Goal: Task Accomplishment & Management: Use online tool/utility

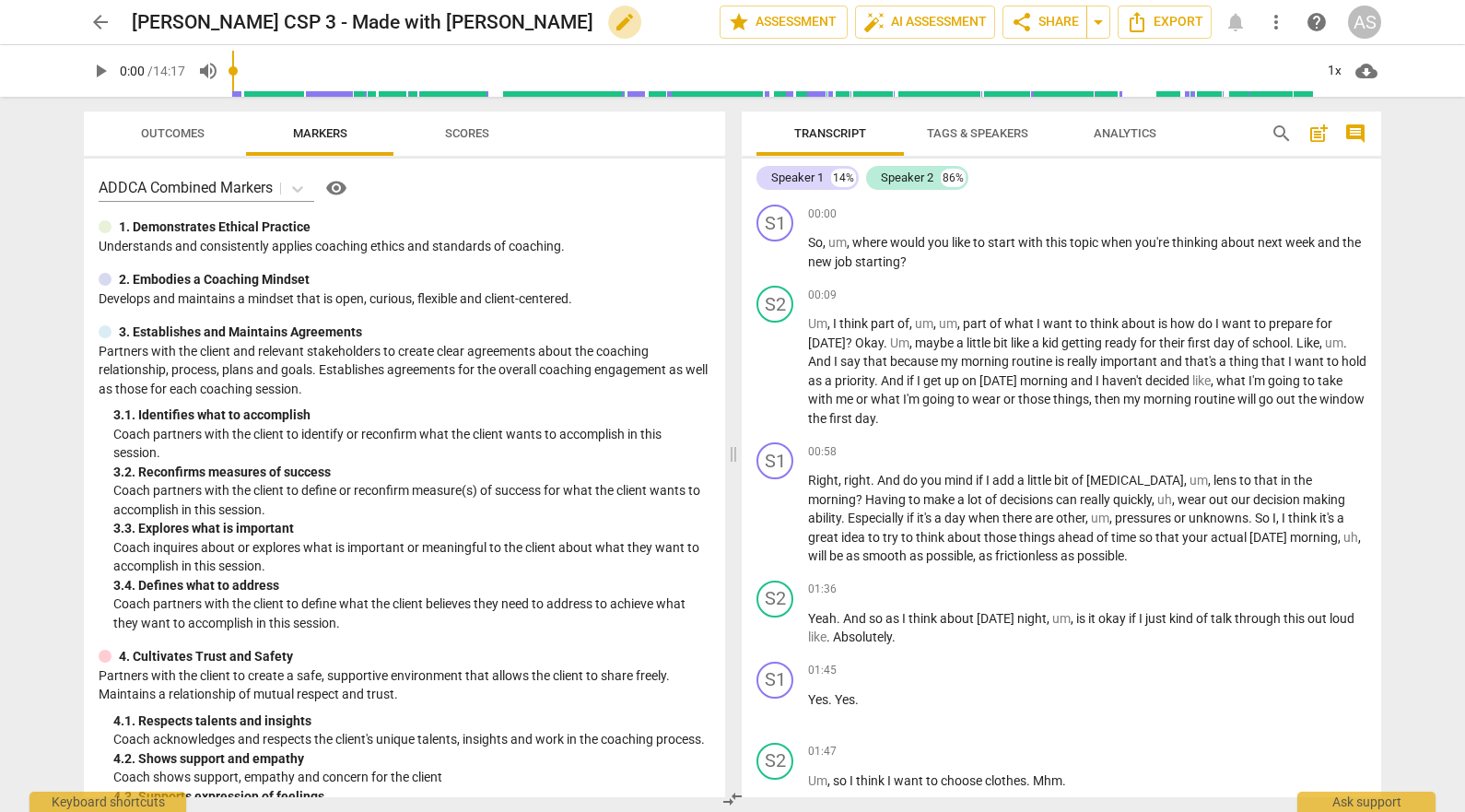
click at [614, 26] on span "edit" at bounding box center [624, 22] width 22 height 22
drag, startPoint x: 492, startPoint y: 14, endPoint x: 159, endPoint y: 18, distance: 333.0
click at [159, 18] on input "[PERSON_NAME] CSP 3 - Made with [PERSON_NAME]" at bounding box center [384, 23] width 506 height 35
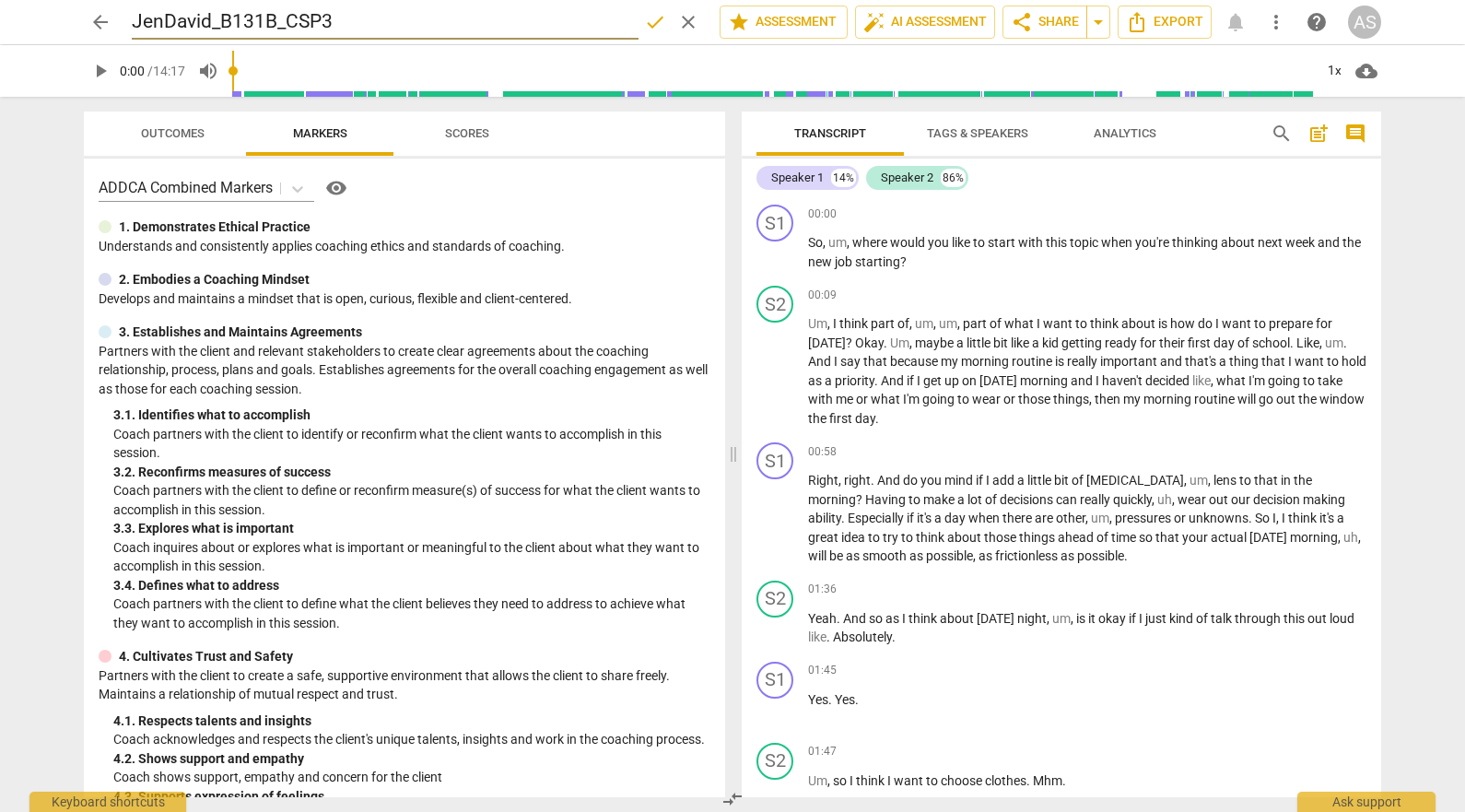
type input "JenDavid_B131B_CSP3"
click at [653, 23] on span "done" at bounding box center [655, 22] width 22 height 22
click at [92, 20] on span "arrow_back" at bounding box center [100, 22] width 22 height 22
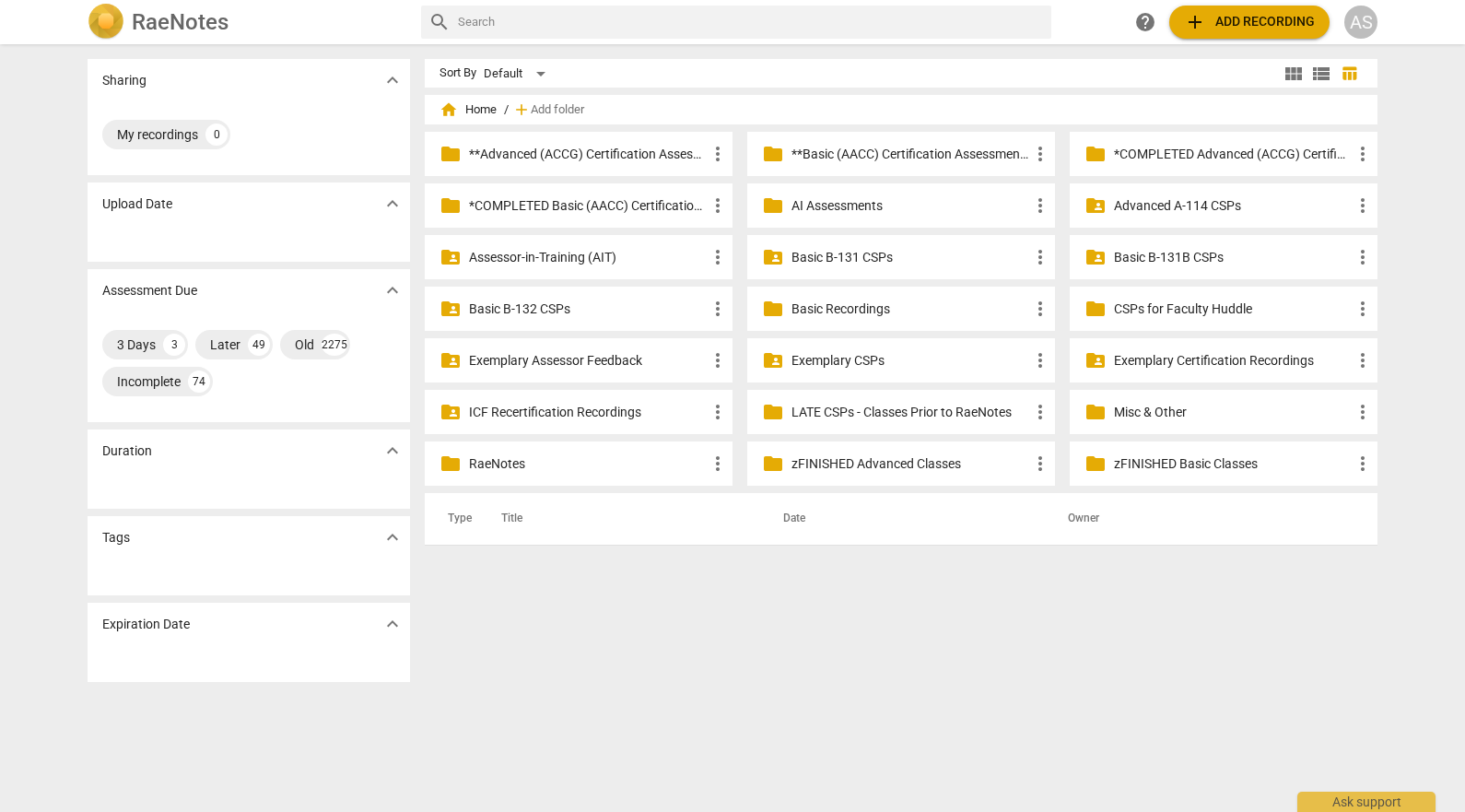
click at [1146, 259] on p "Basic B-131B CSPs" at bounding box center [1233, 258] width 238 height 20
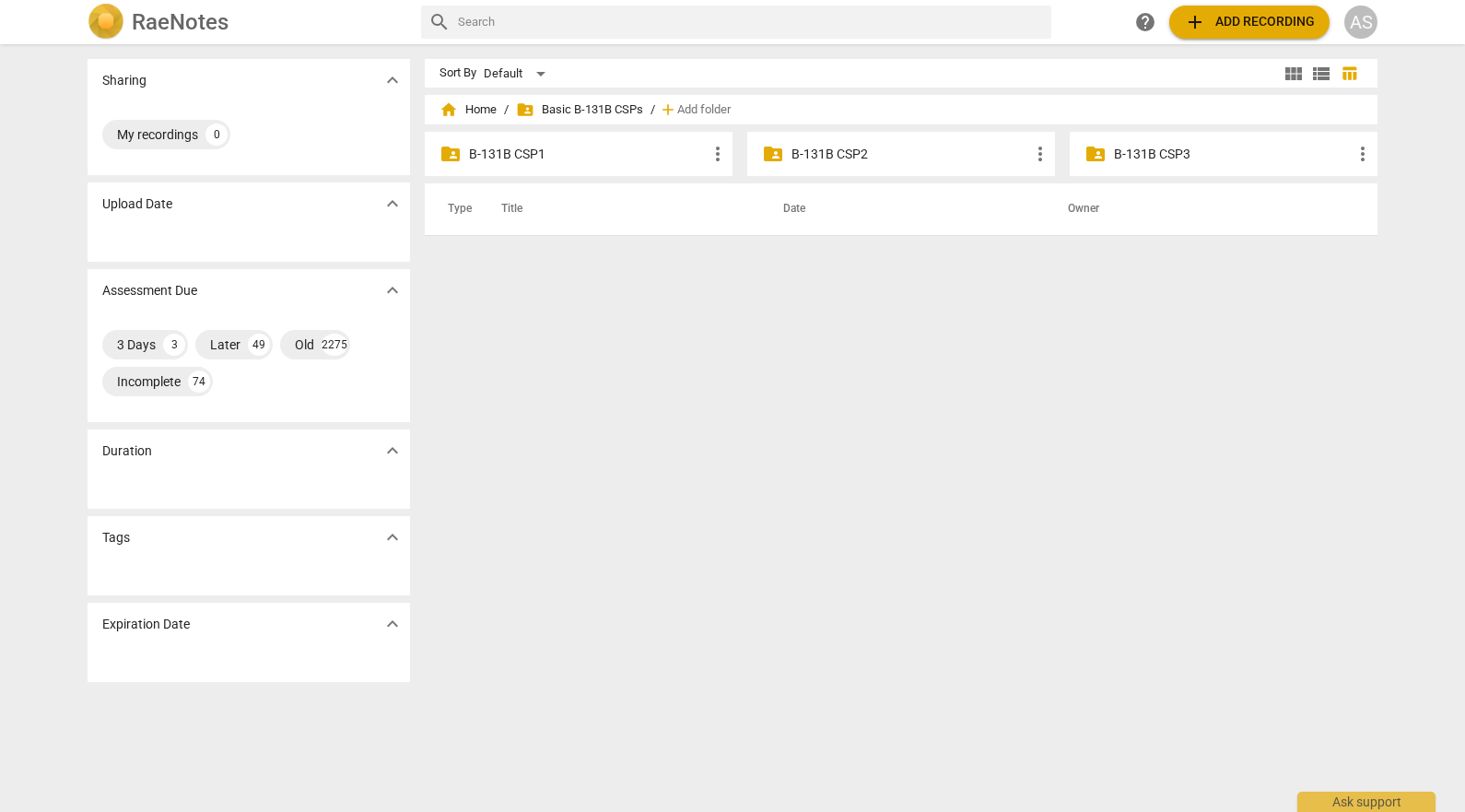
click at [1201, 162] on p "B-131B CSP3" at bounding box center [1233, 154] width 238 height 20
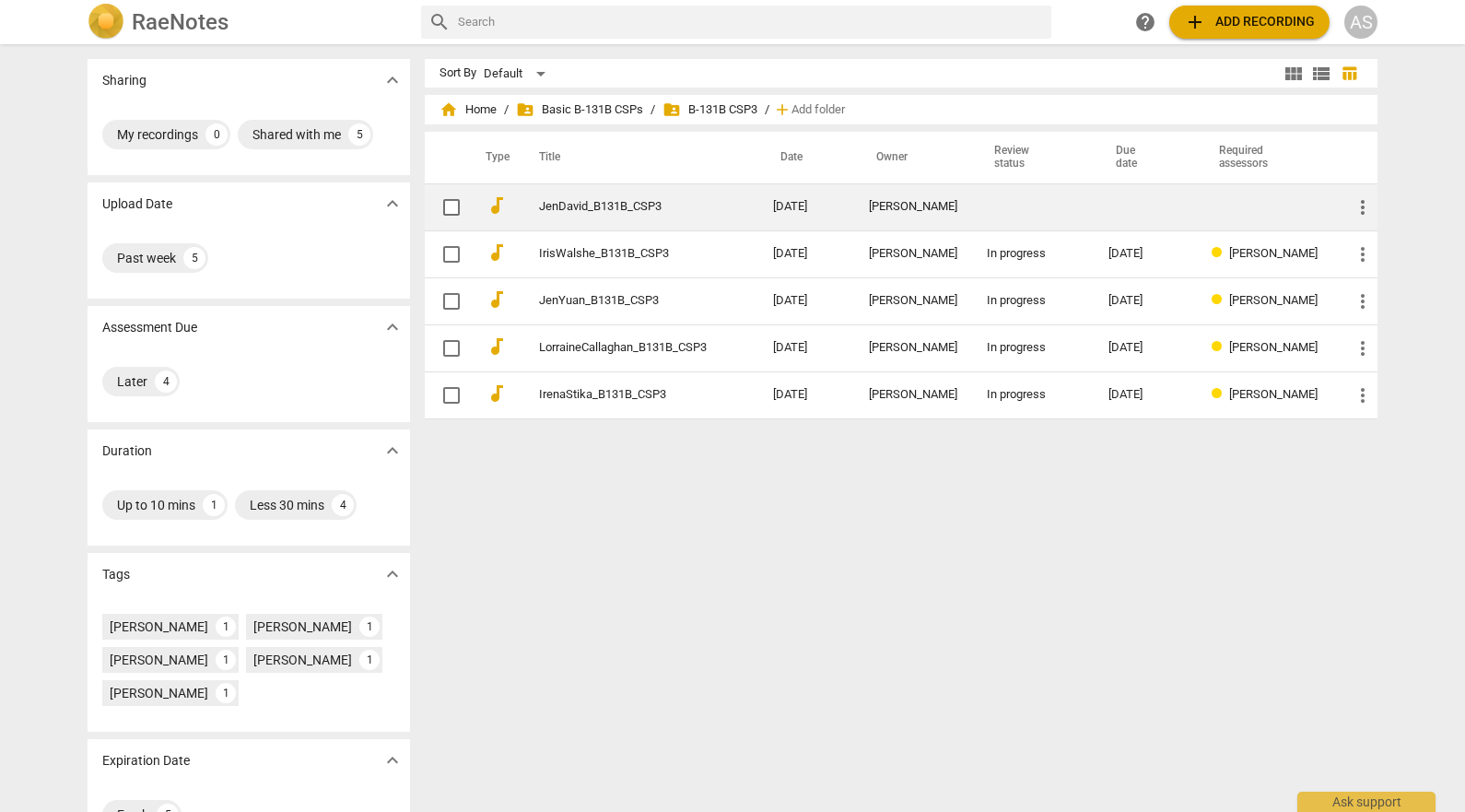
click at [693, 197] on td "JenDavid_B131B_CSP3" at bounding box center [638, 206] width 242 height 47
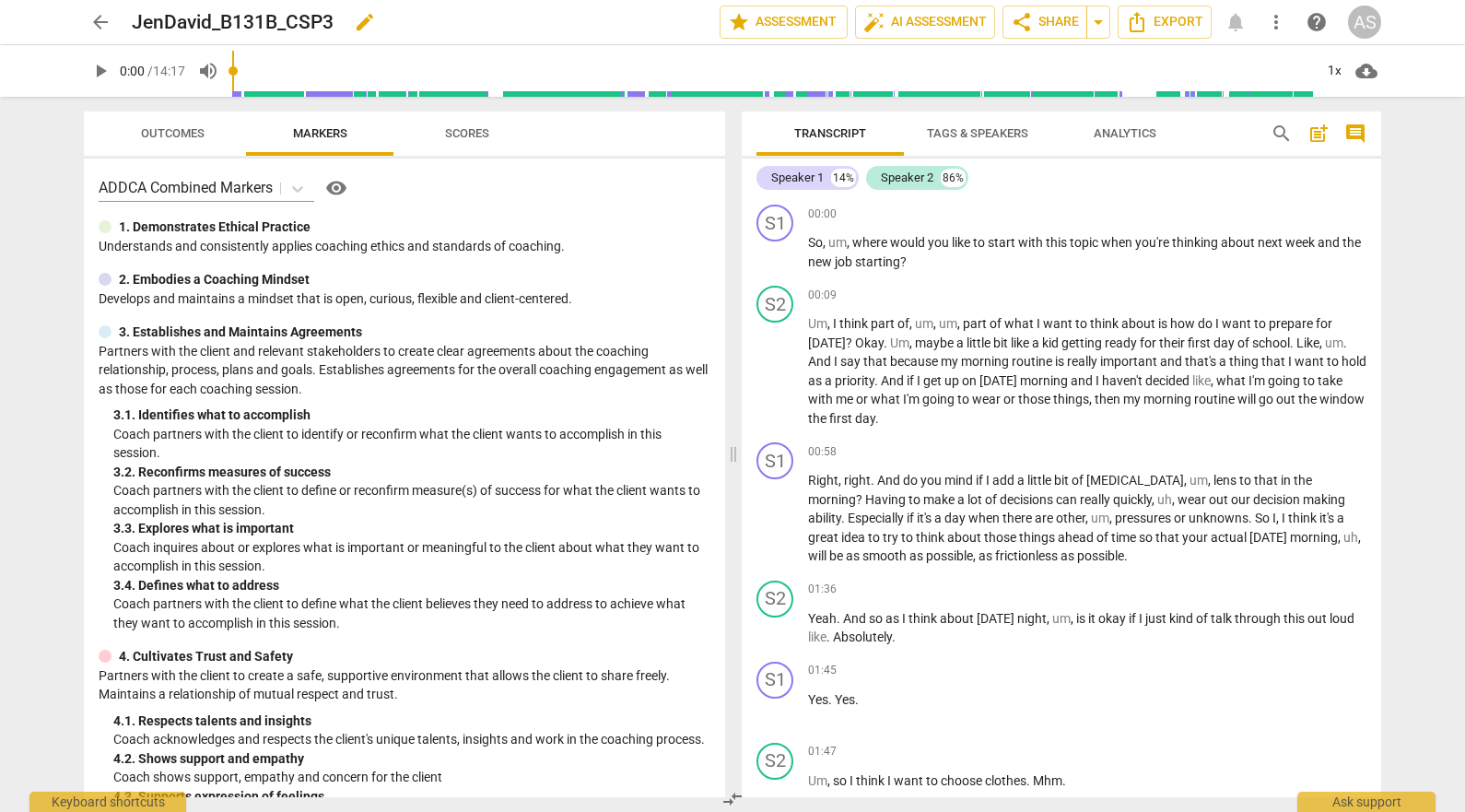
click at [349, 20] on span "edit" at bounding box center [365, 22] width 33 height 22
click at [205, 18] on input "JenDavid_B131B_CSP3" at bounding box center [384, 23] width 506 height 35
type input "JenDavis_B131B_CSP3"
click at [644, 23] on span "done" at bounding box center [655, 22] width 22 height 22
click at [798, 13] on span "star Assessment" at bounding box center [783, 22] width 111 height 22
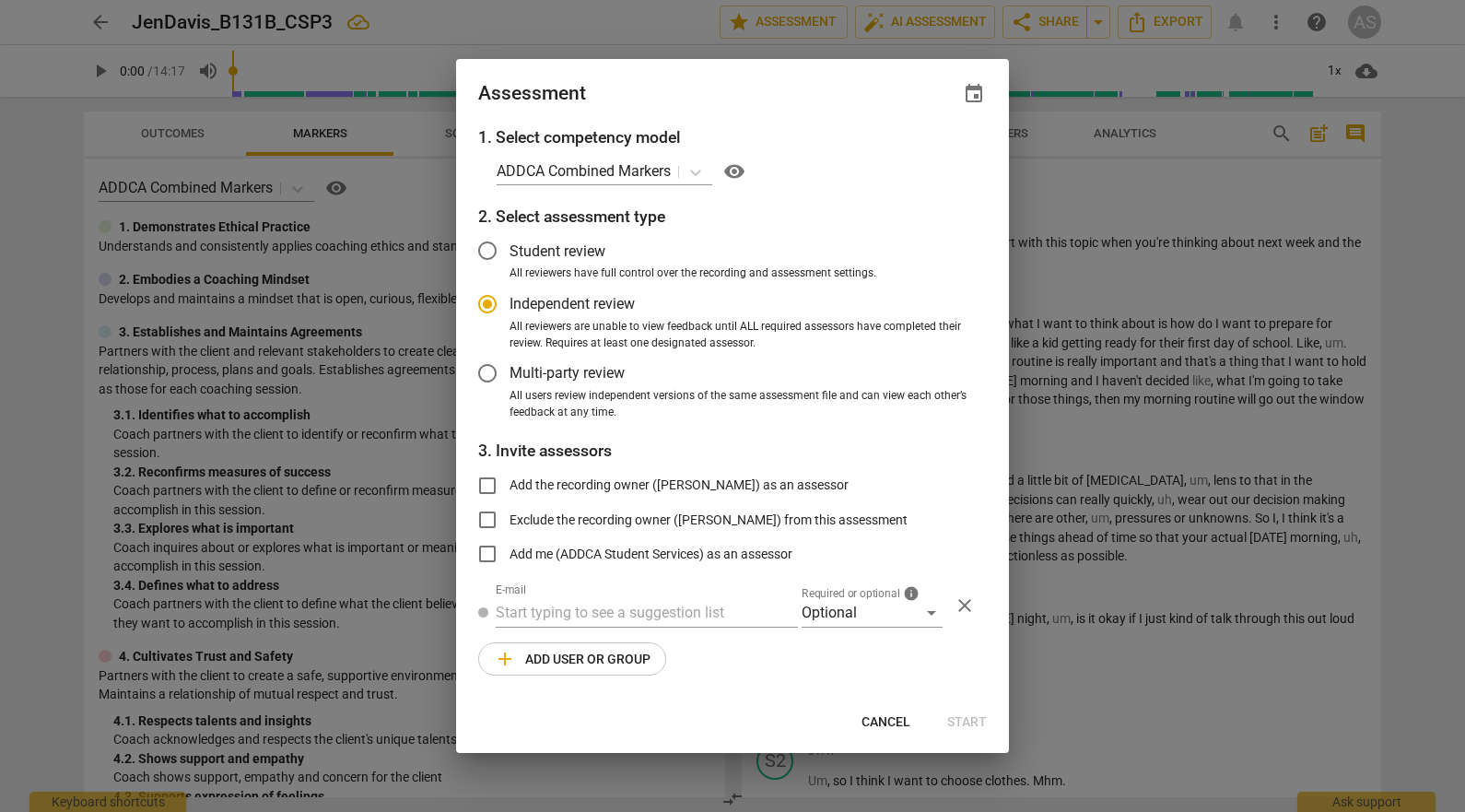
click at [983, 105] on div "event" at bounding box center [973, 93] width 26 height 26
click at [973, 95] on span "event" at bounding box center [973, 93] width 22 height 22
radio input "false"
click at [922, 149] on input "date" at bounding box center [862, 156] width 129 height 27
type input "[DATE]"
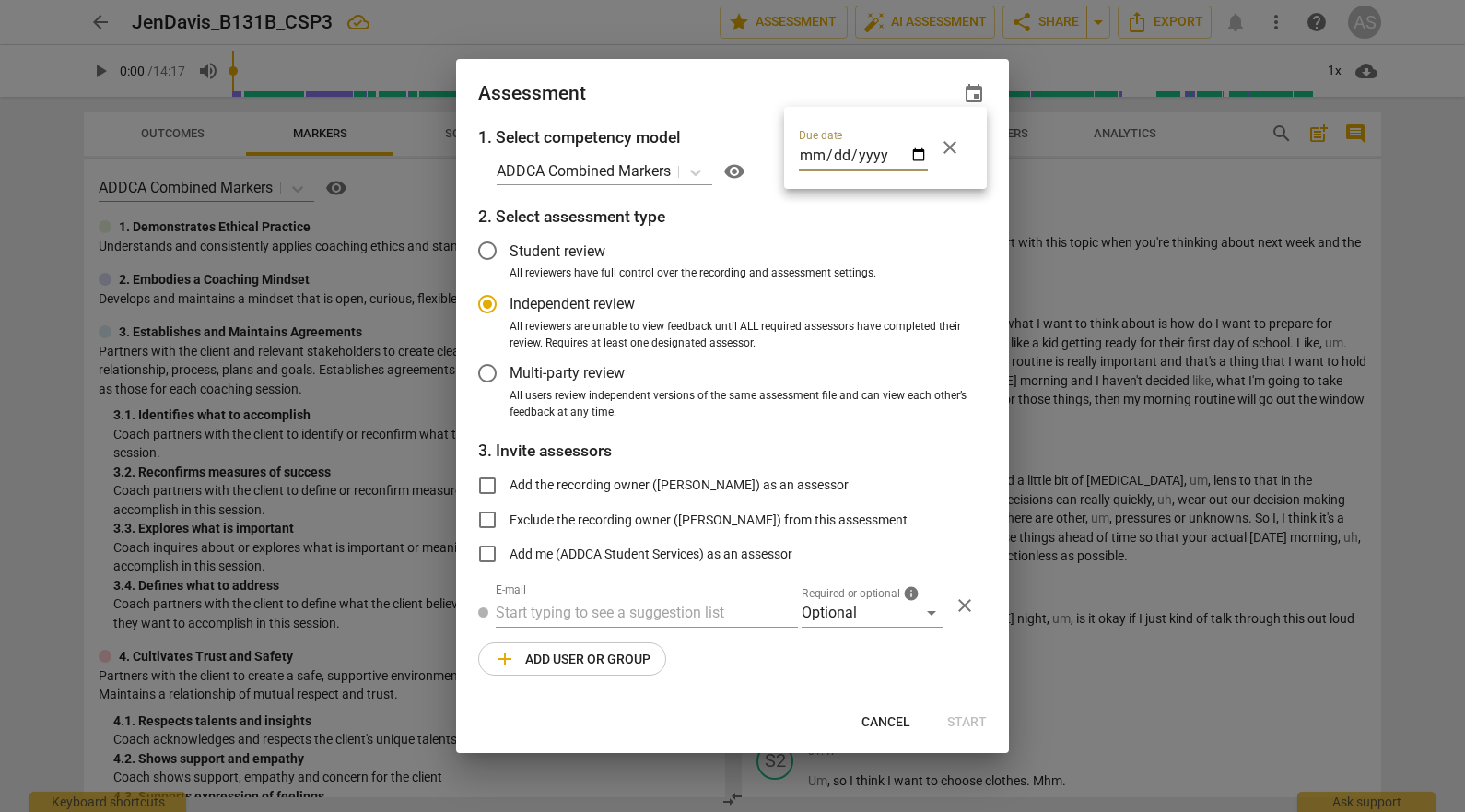
click at [714, 96] on div at bounding box center [732, 406] width 1465 height 812
click at [873, 612] on div "Optional" at bounding box center [871, 612] width 141 height 29
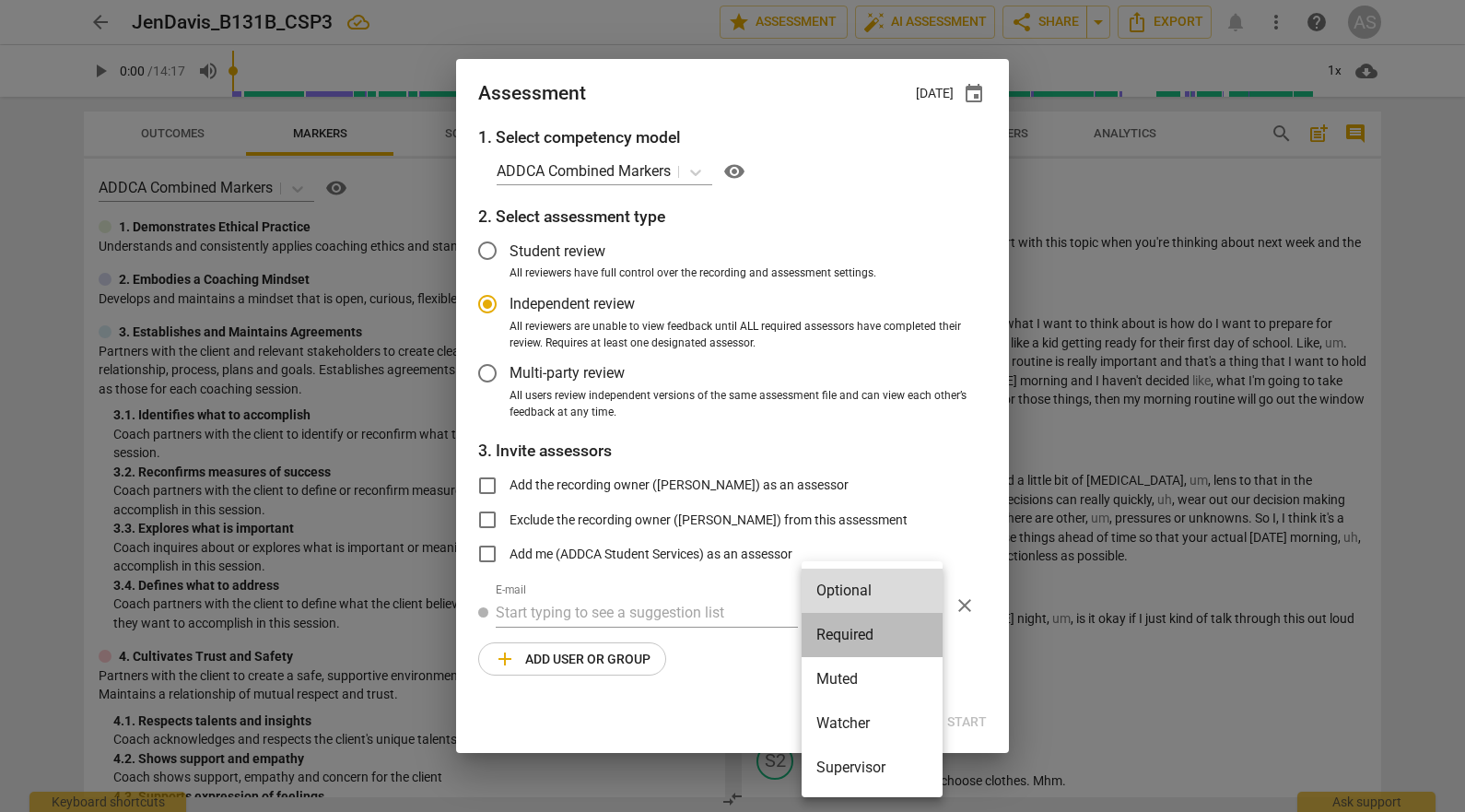
click at [867, 632] on li "Required" at bounding box center [871, 634] width 141 height 44
radio input "false"
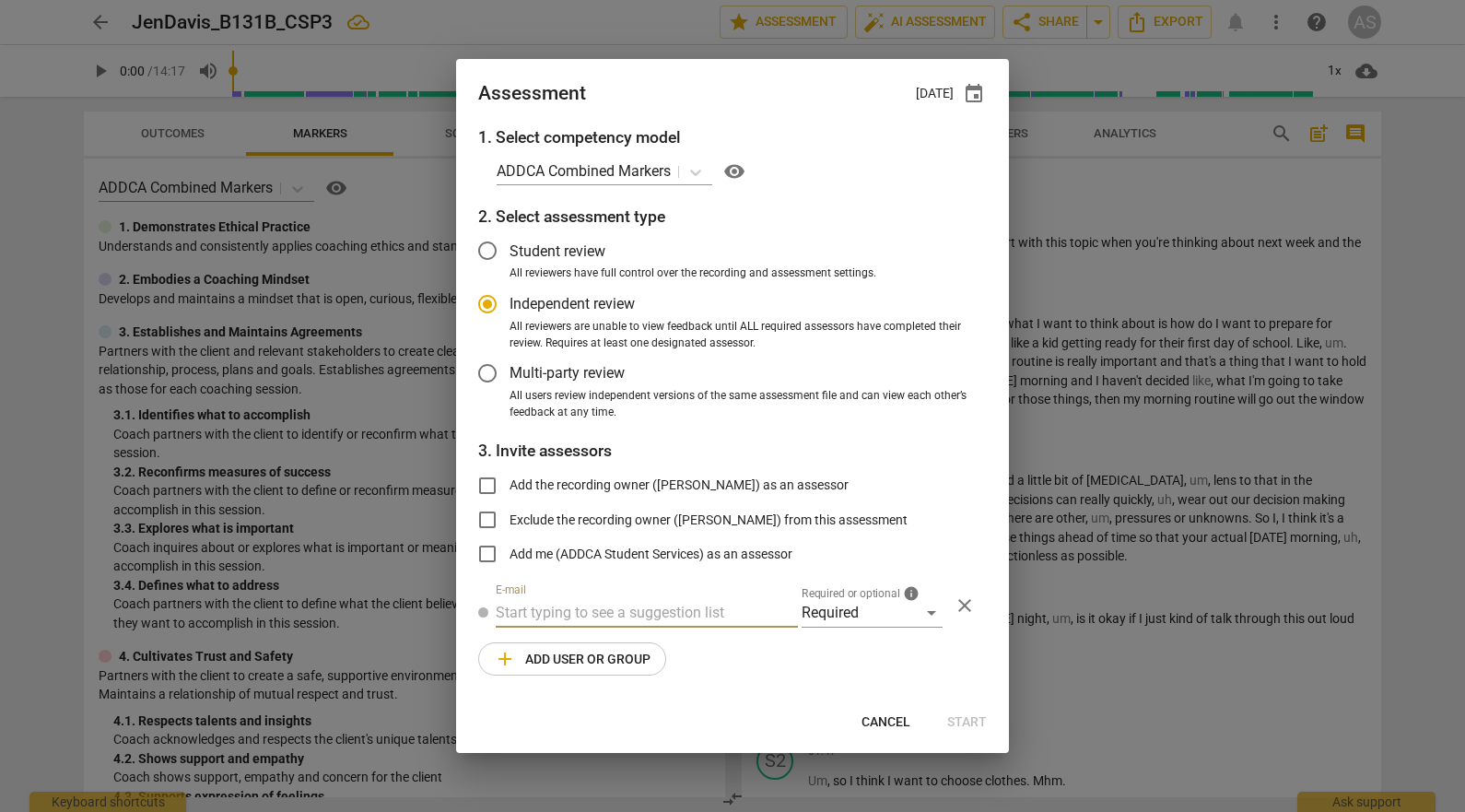
click at [624, 609] on input "text" at bounding box center [646, 612] width 302 height 29
type input "elizabethp"
click at [639, 645] on span "elizabethp" at bounding box center [667, 649] width 69 height 18
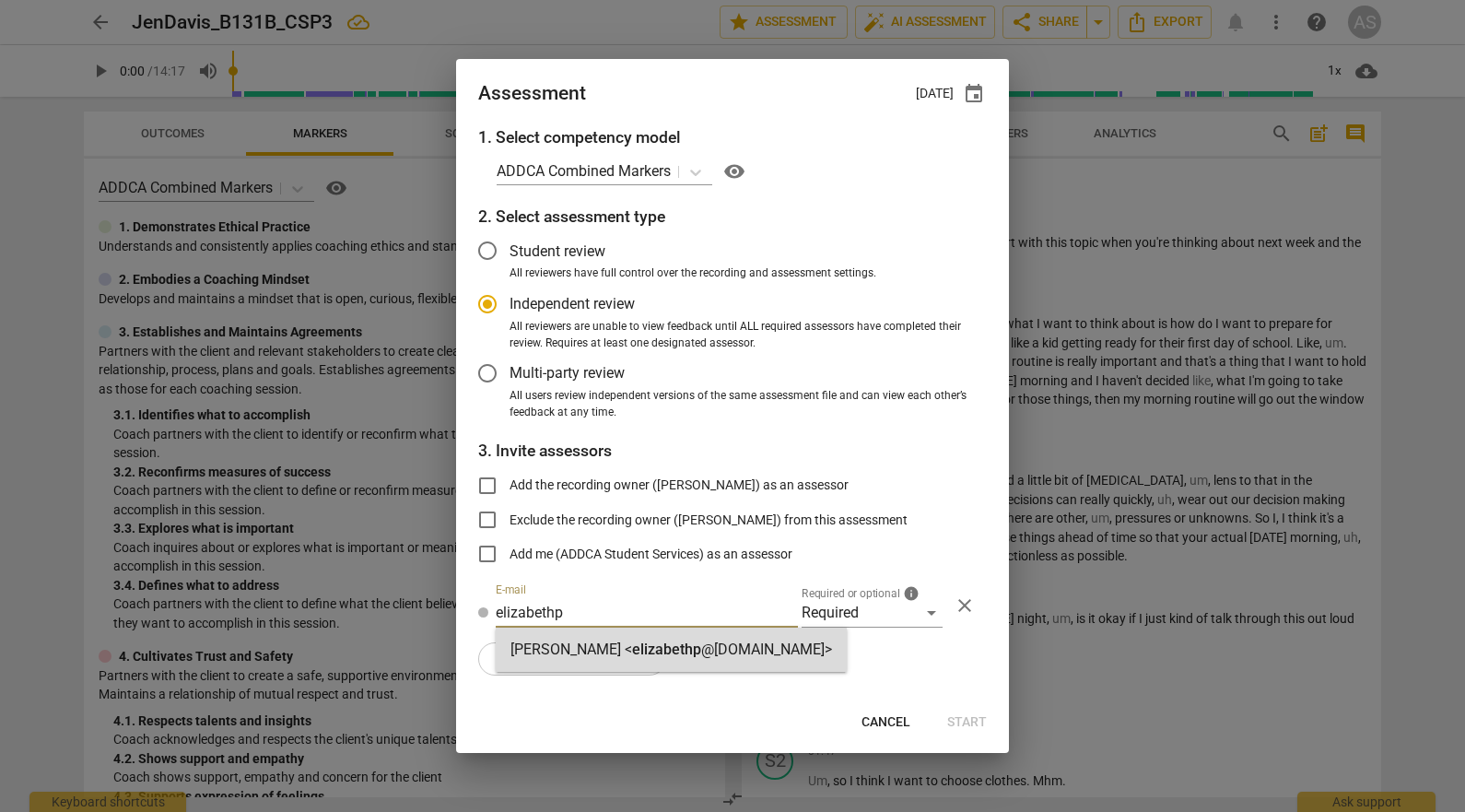
radio input "false"
type input "[PERSON_NAME] <[EMAIL_ADDRESS][DOMAIN_NAME]>"
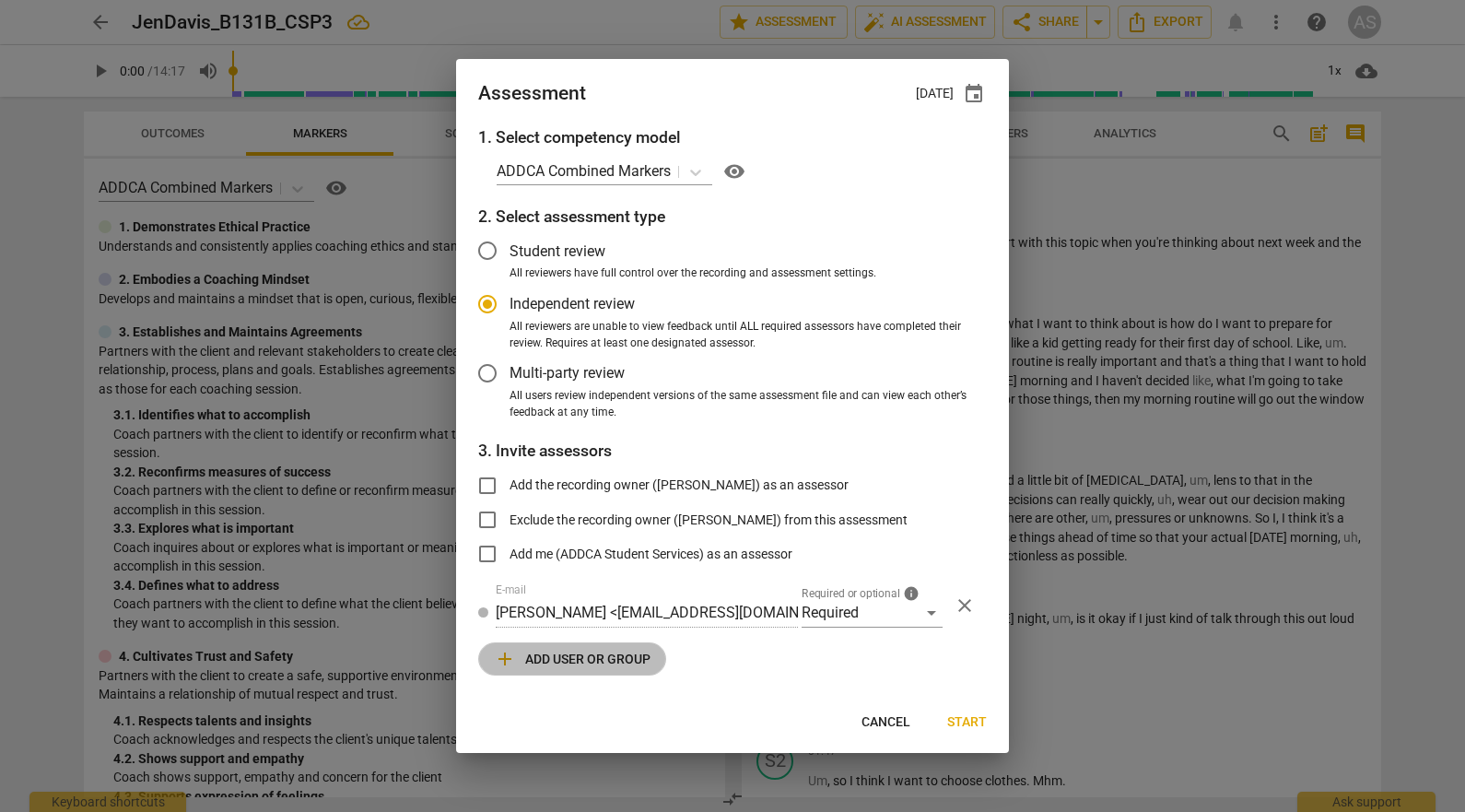
click at [604, 657] on span "add Add user or group" at bounding box center [571, 659] width 156 height 22
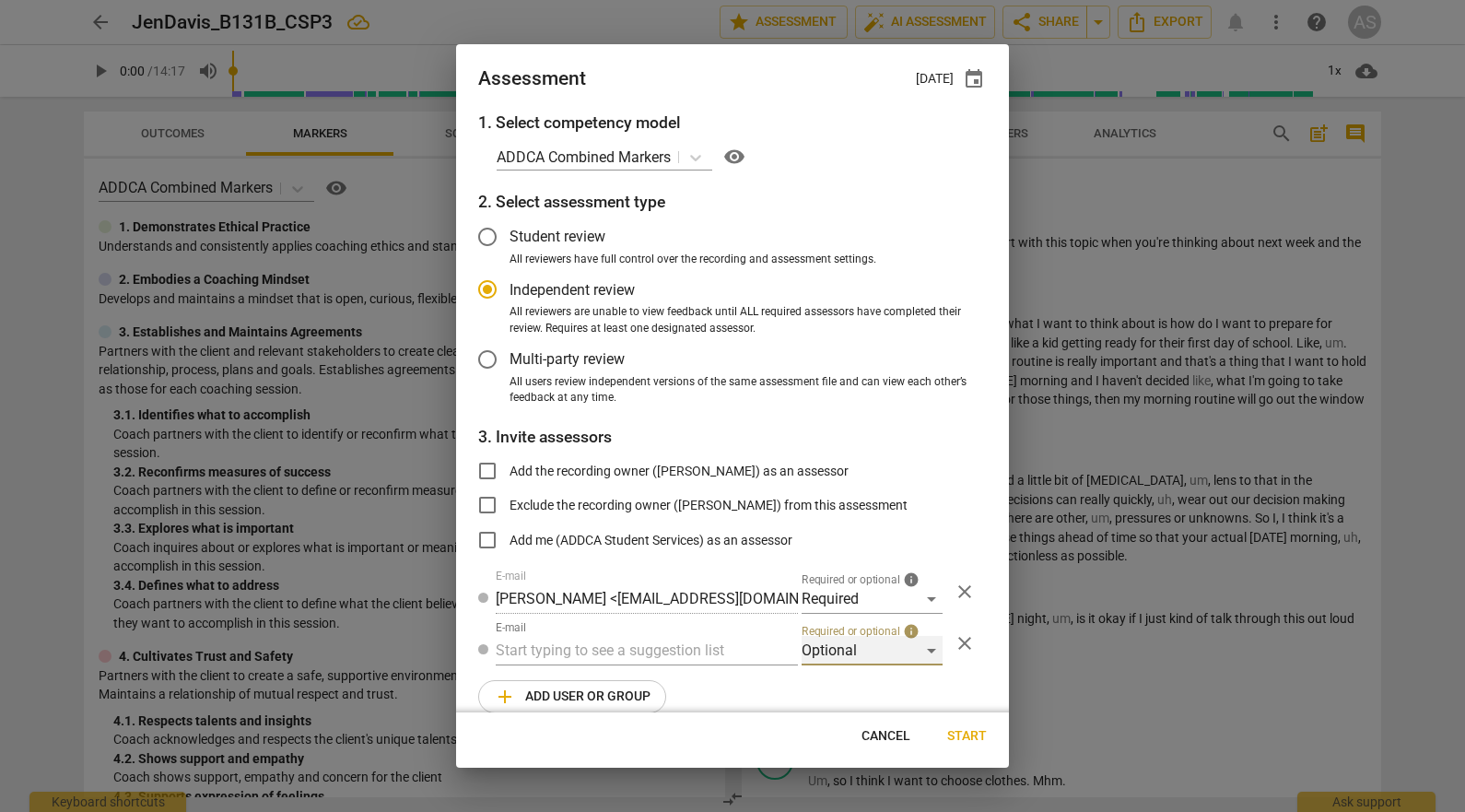
click at [851, 652] on div "Optional" at bounding box center [871, 651] width 141 height 29
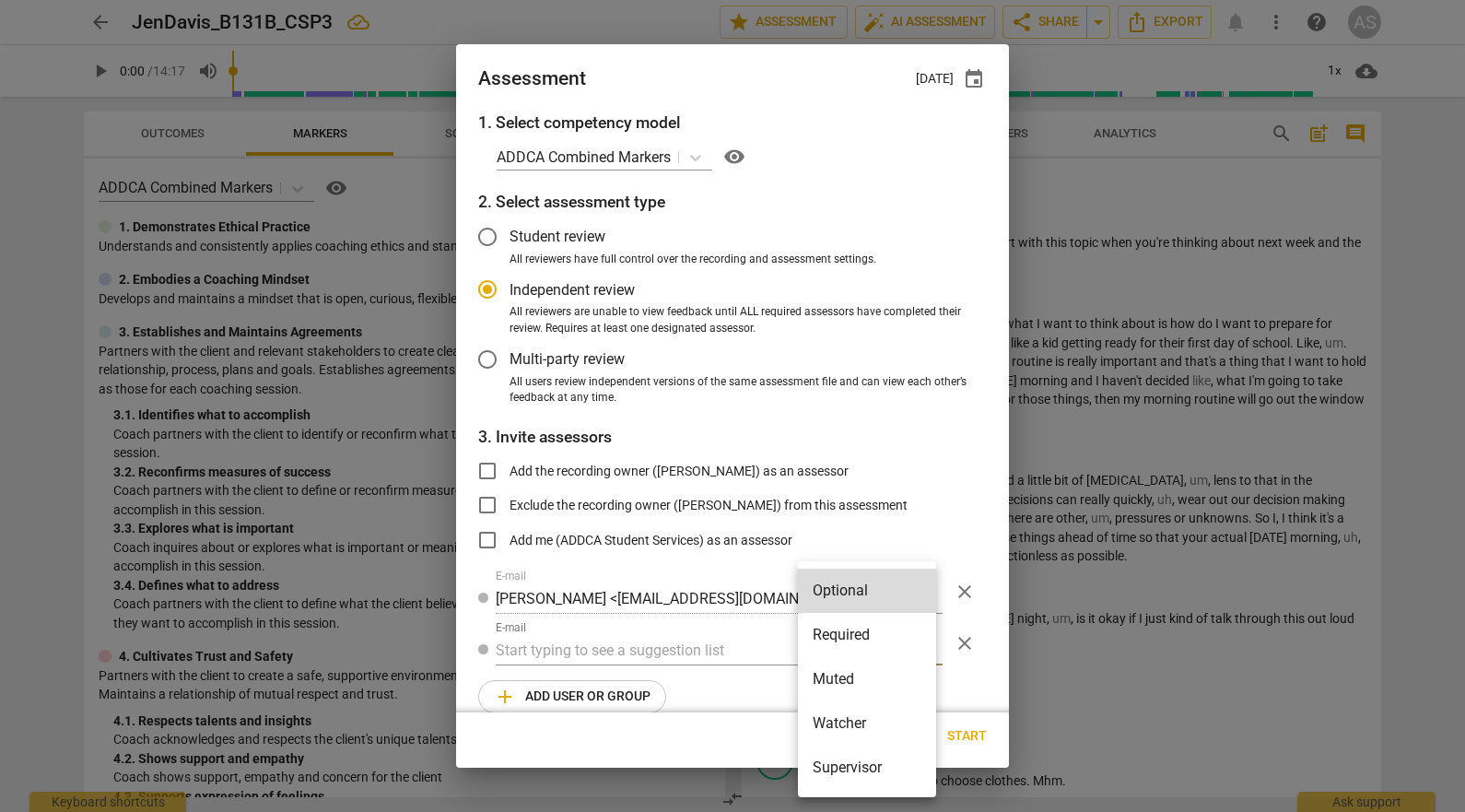
click at [857, 684] on li "Muted" at bounding box center [867, 678] width 139 height 44
radio input "false"
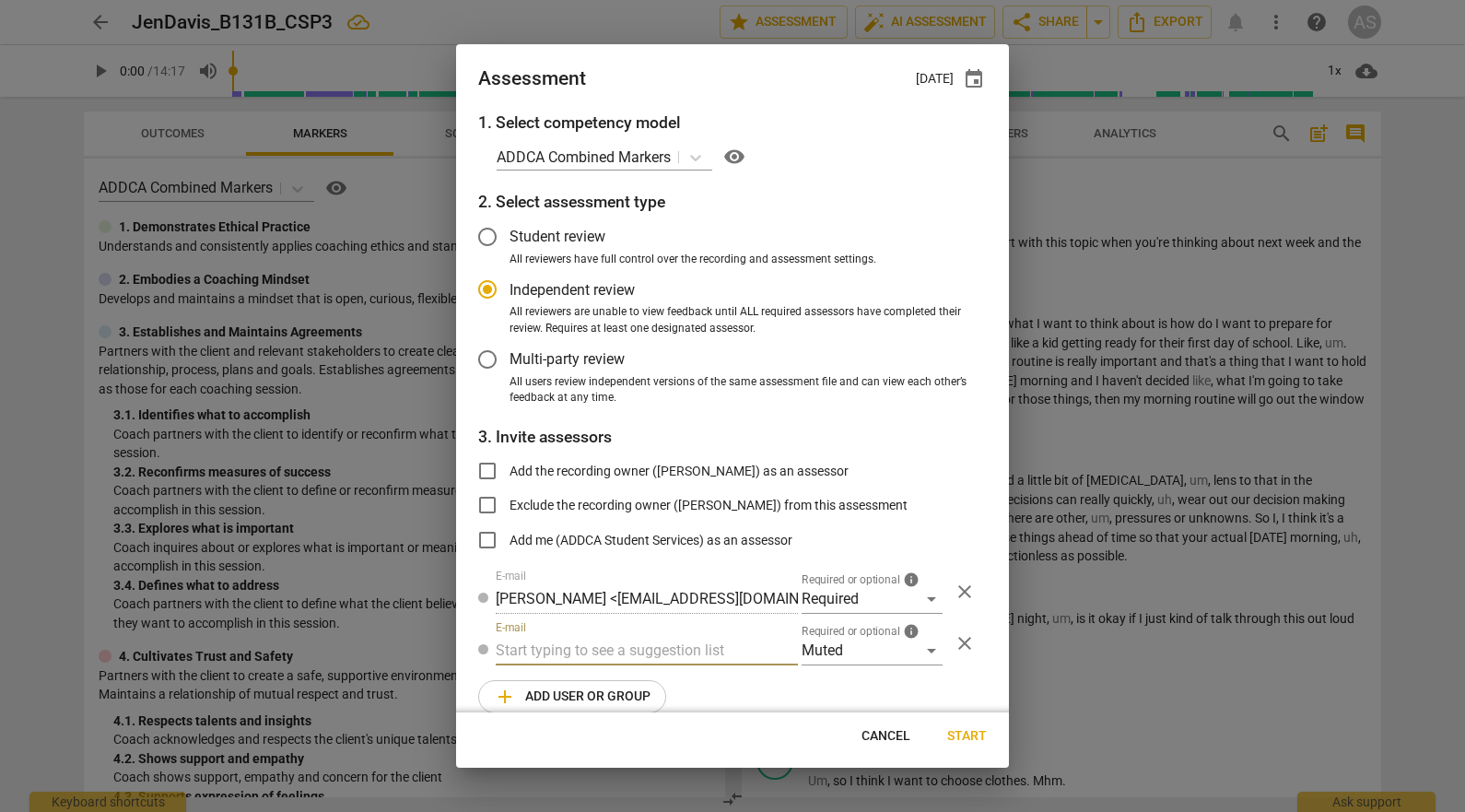
click at [672, 663] on input "text" at bounding box center [646, 651] width 302 height 29
click at [666, 652] on input "text" at bounding box center [646, 651] width 302 height 29
type input "131B"
click at [660, 678] on div "Basic B- 131B CSPs" at bounding box center [645, 687] width 299 height 44
radio input "false"
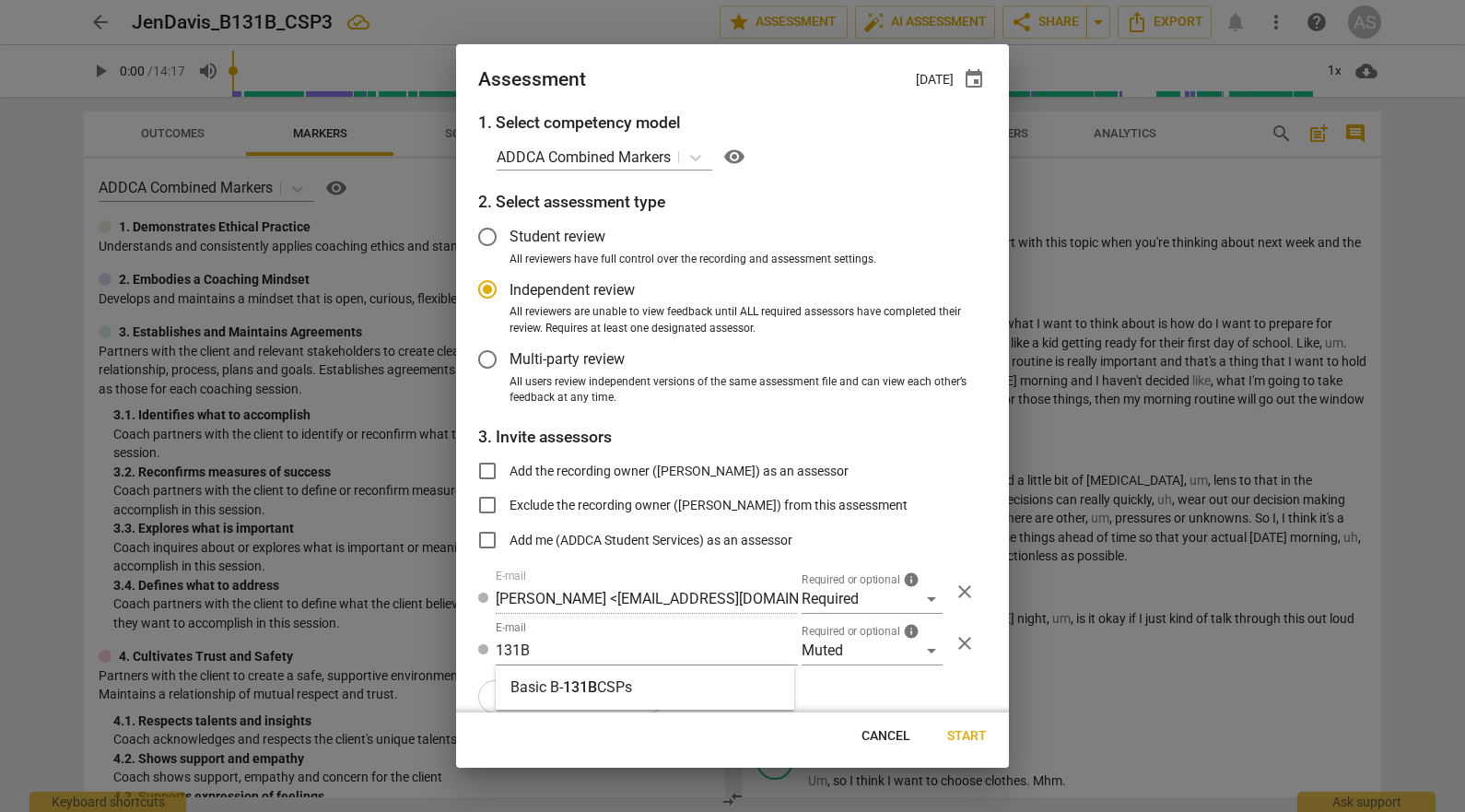
type input "Basic B-131B CSPs"
click at [951, 735] on span "Start" at bounding box center [967, 735] width 39 height 19
radio input "false"
type input "[PERSON_NAME] <[EMAIL_ADDRESS][DOMAIN_NAME]>"
type input "[PERSON_NAME] <[PERSON_NAME][EMAIL_ADDRESS][DOMAIN_NAME]>"
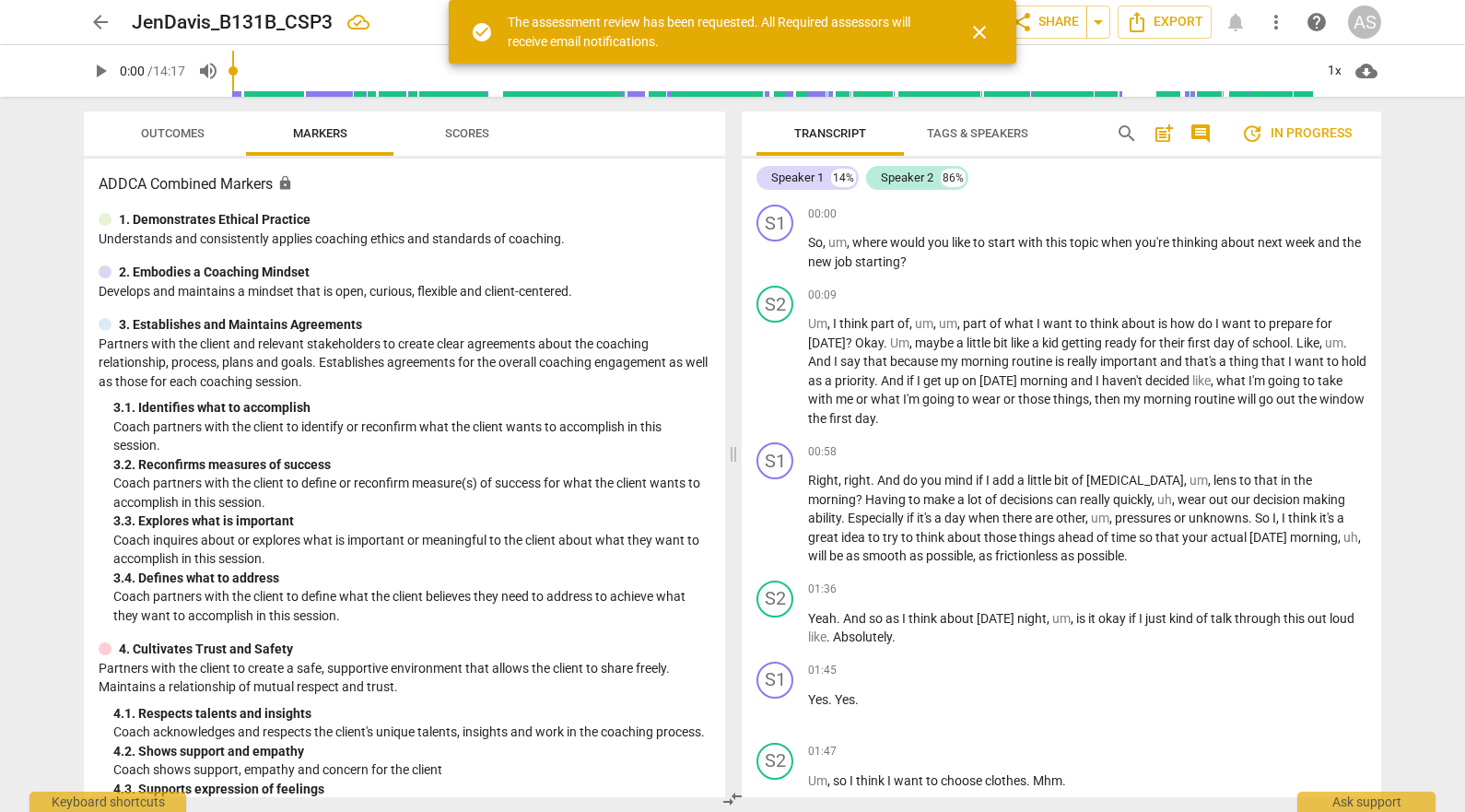
click at [95, 12] on span "arrow_back" at bounding box center [100, 22] width 22 height 22
